Goal: Information Seeking & Learning: Compare options

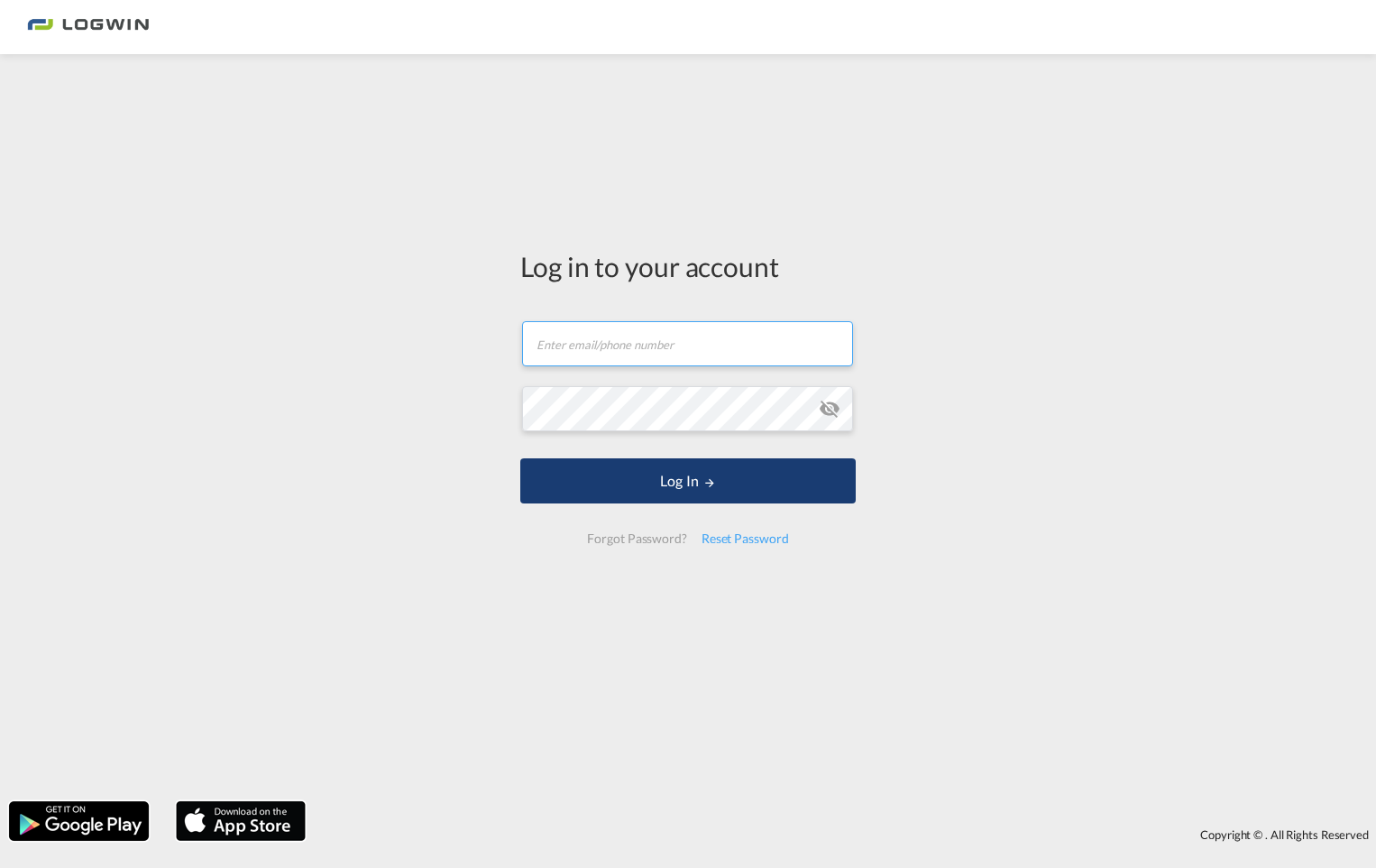
type input "annika.gebhard@logwin-logistics.com"
click at [726, 497] on button "Log In" at bounding box center [688, 481] width 335 height 45
